Goal: Task Accomplishment & Management: Manage account settings

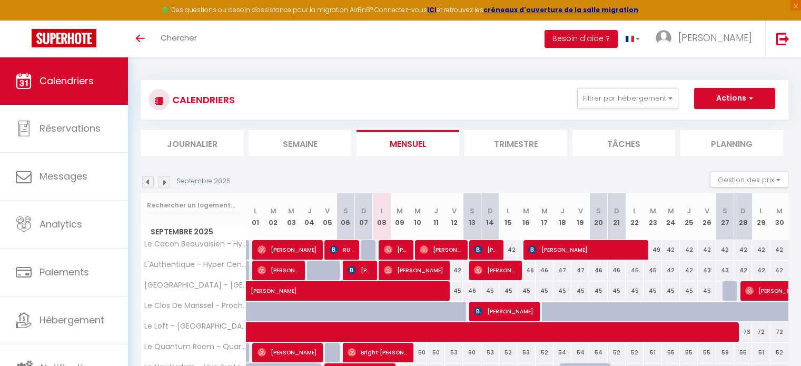
select select
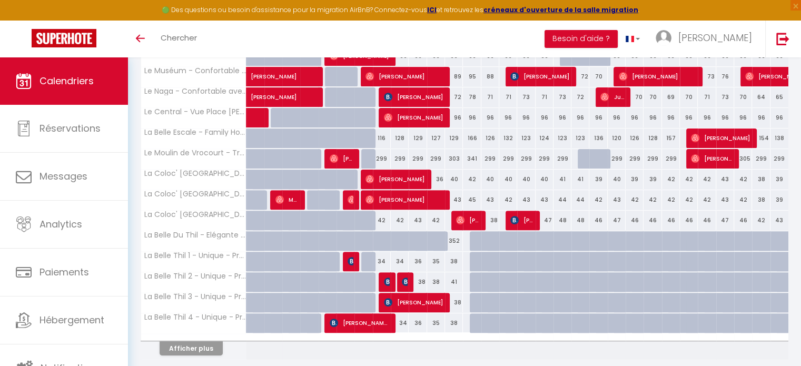
scroll to position [318, 0]
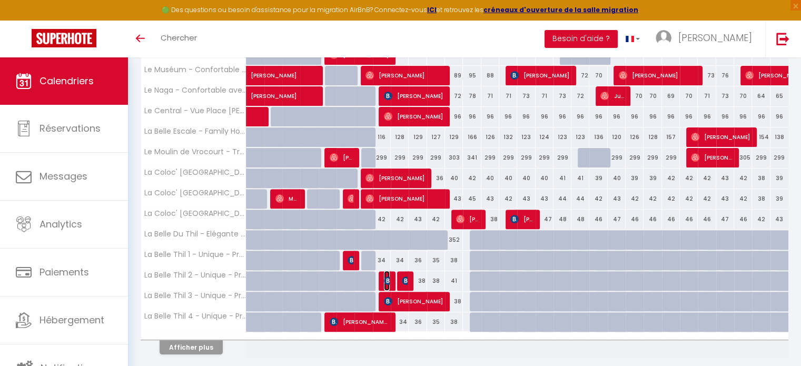
click at [384, 281] on img at bounding box center [388, 280] width 8 height 8
select select "OK"
select select "KO"
select select "0"
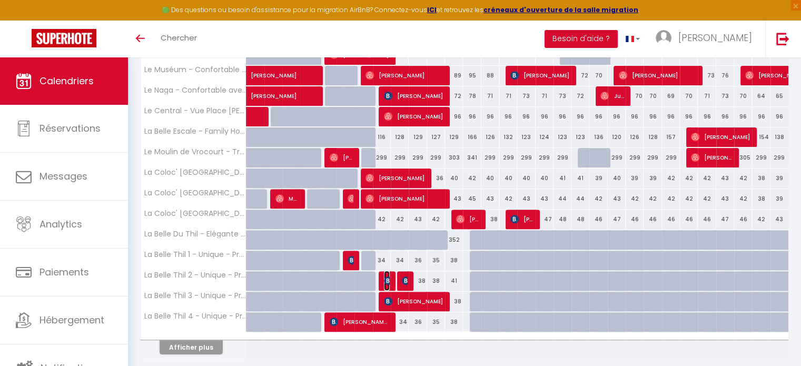
select select "1"
select select
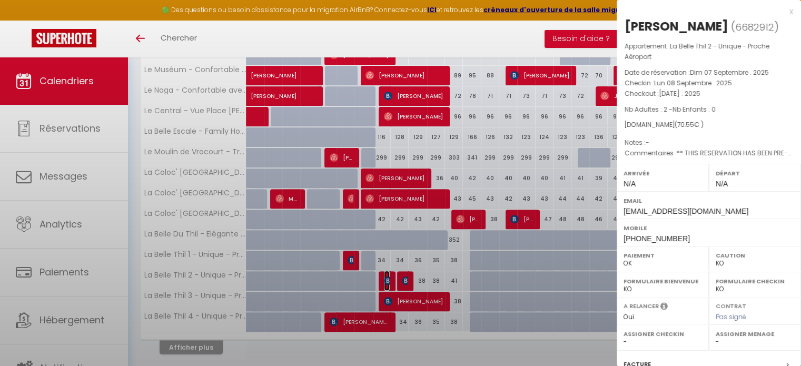
select select "32861"
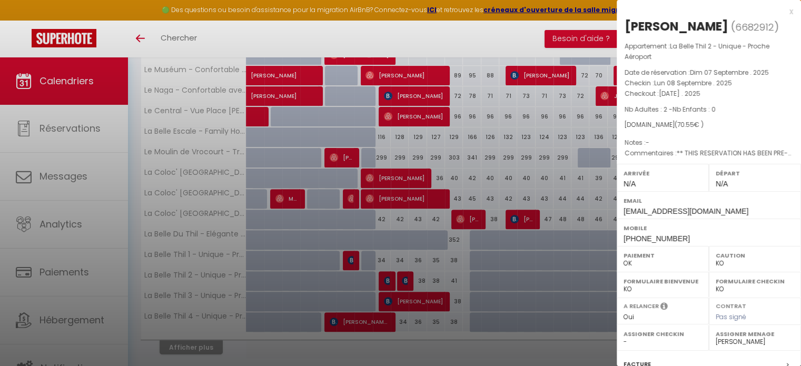
click at [408, 229] on div at bounding box center [400, 183] width 801 height 366
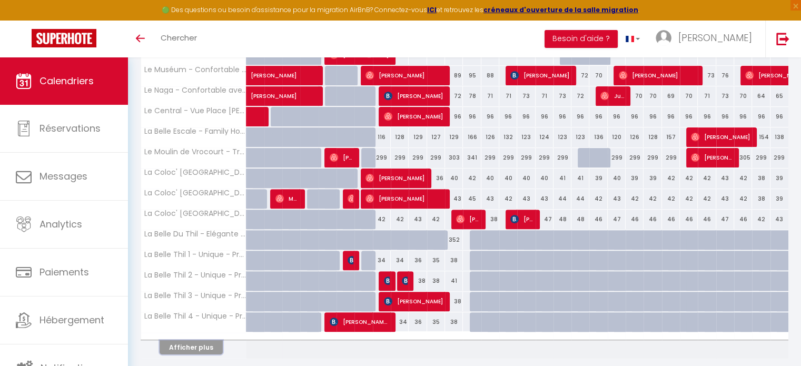
click at [206, 342] on button "Afficher plus" at bounding box center [190, 347] width 63 height 14
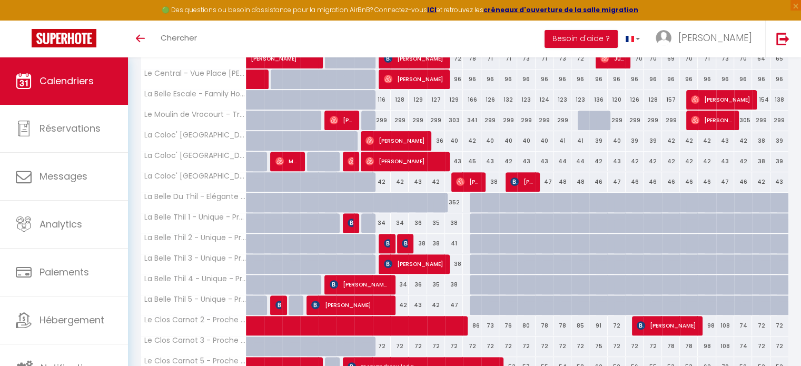
scroll to position [355, 0]
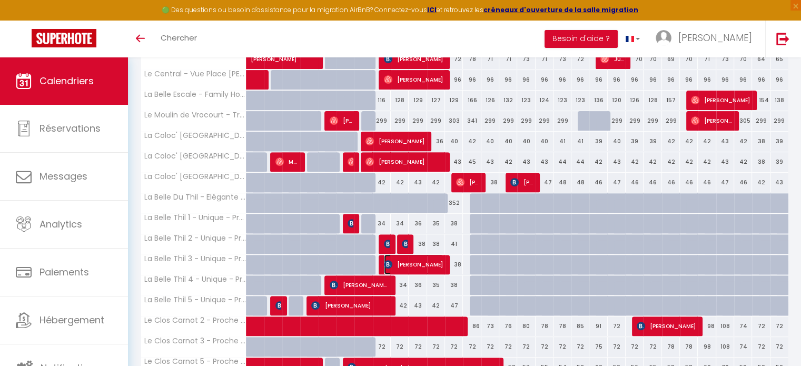
click at [404, 266] on span "[PERSON_NAME]" at bounding box center [413, 264] width 59 height 20
select select "OK"
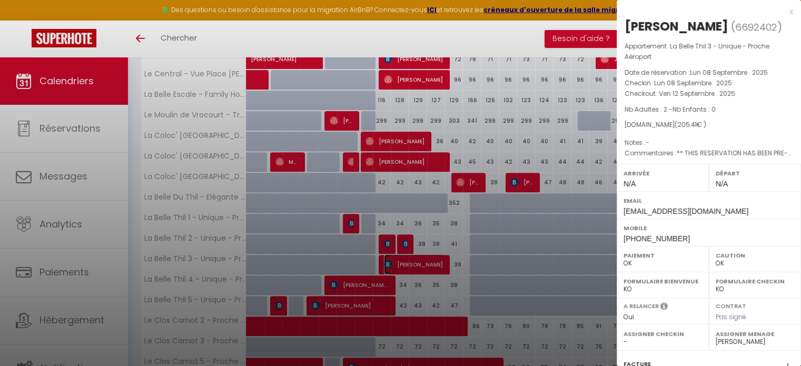
scroll to position [150, 0]
